Goal: Navigation & Orientation: Find specific page/section

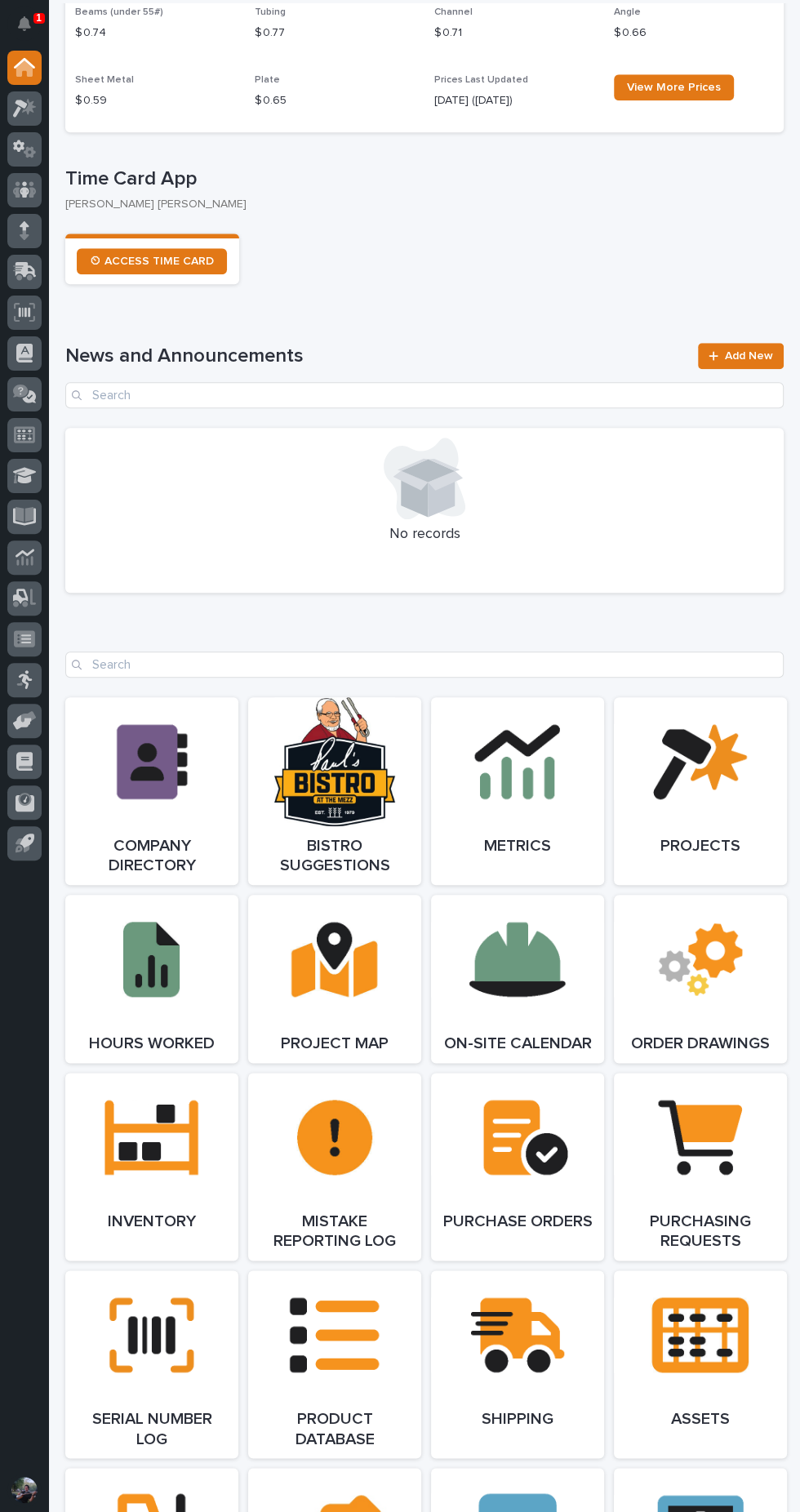
scroll to position [1901, 0]
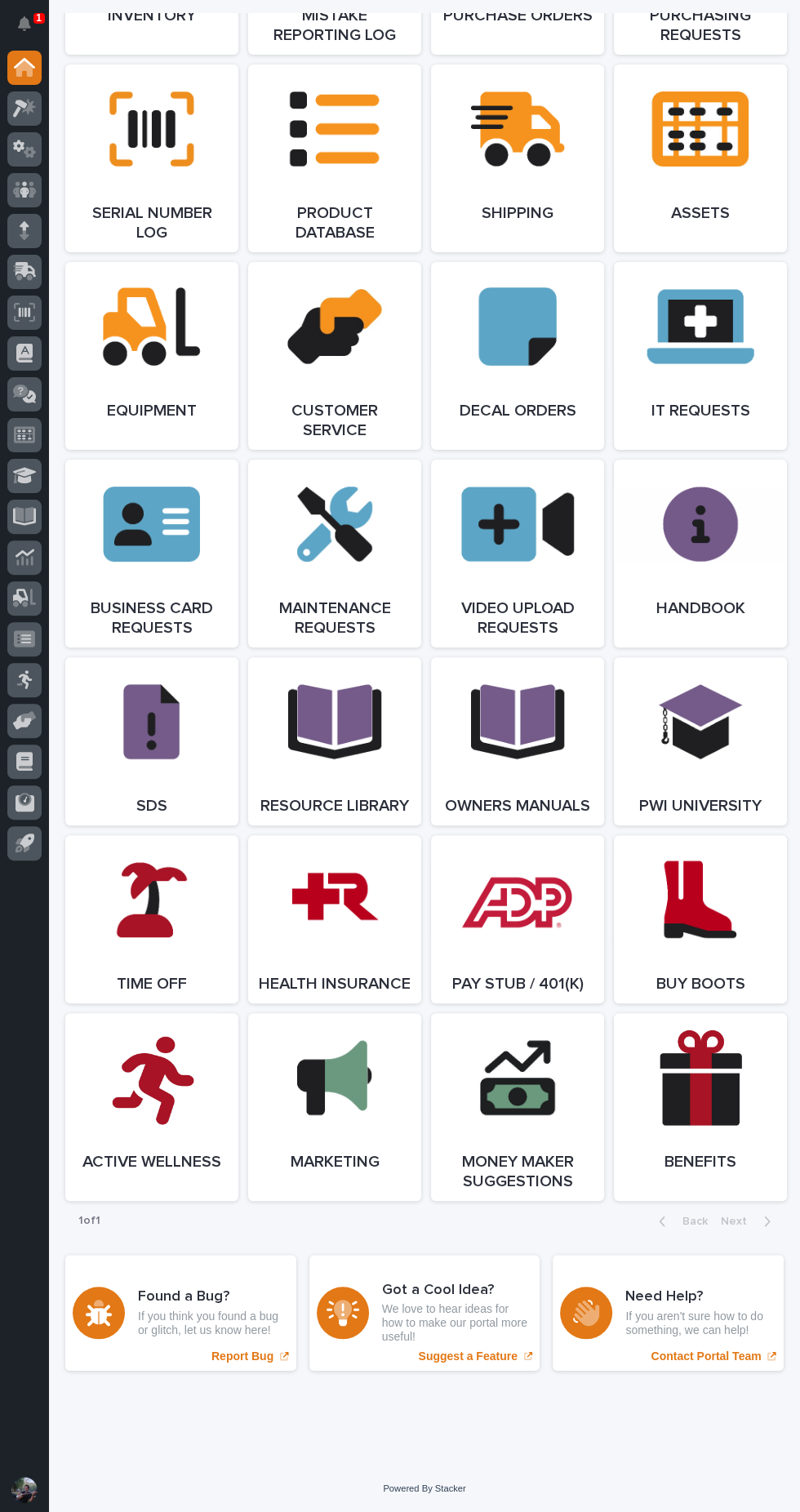
click at [362, 930] on link "Open Link" at bounding box center [334, 919] width 173 height 169
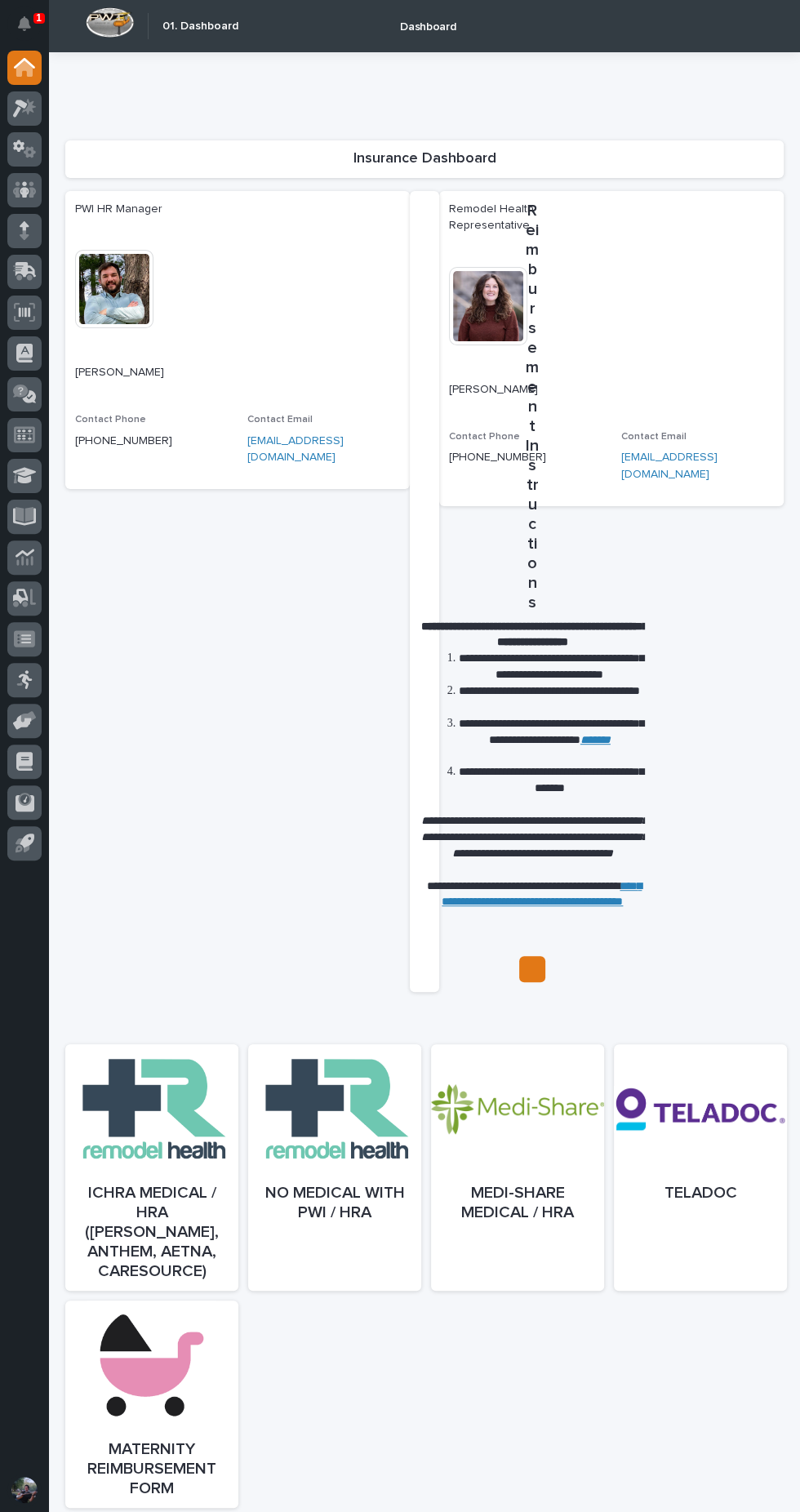
click at [534, 1186] on div at bounding box center [517, 1183] width 173 height 246
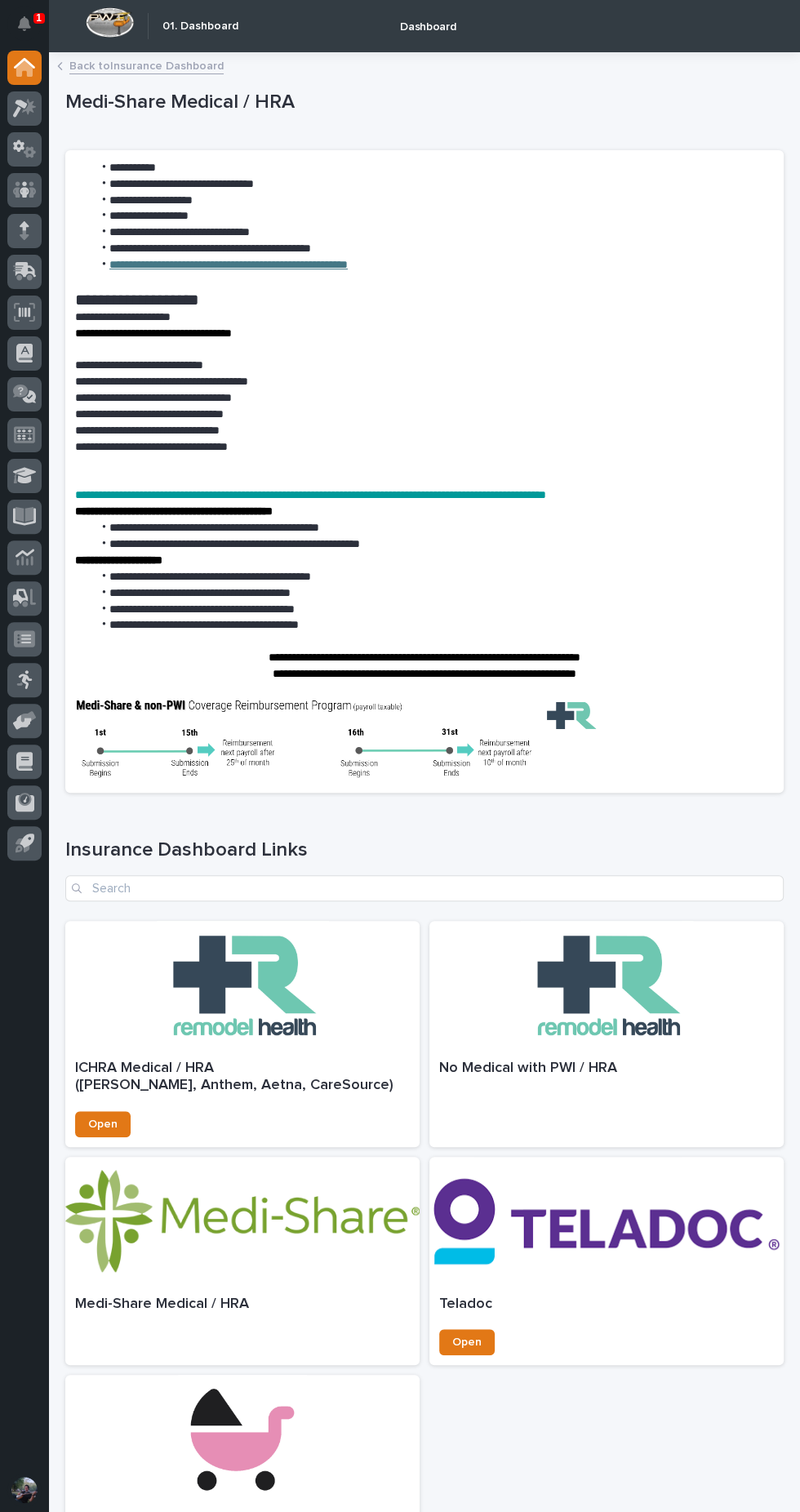
click at [315, 265] on link "**********" at bounding box center [228, 265] width 238 height 11
